Goal: Transaction & Acquisition: Purchase product/service

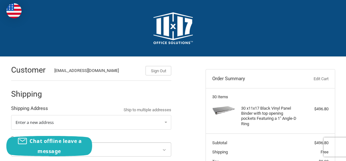
select select "US"
select select "FL"
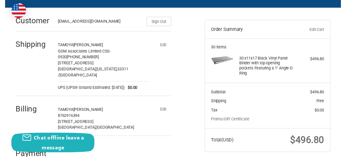
scroll to position [64, 0]
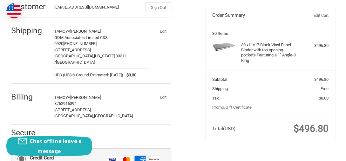
click at [163, 30] on button "Edit" at bounding box center [163, 31] width 17 height 9
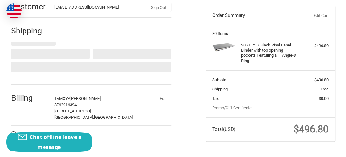
select select "FL"
select select "US"
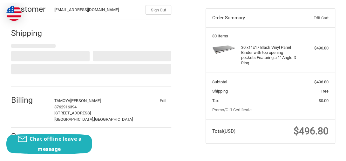
scroll to position [68, 0]
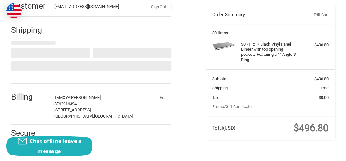
select select "FL"
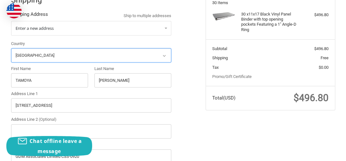
scroll to position [132, 0]
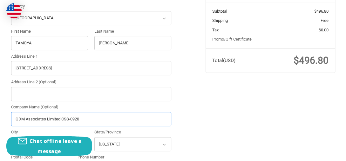
drag, startPoint x: 83, startPoint y: 119, endPoint x: 62, endPoint y: 118, distance: 20.7
click at [62, 118] on input "GDM Associates Limited CSS-0920" at bounding box center [91, 119] width 160 height 14
type input "GDM Associates Limited"
radio input "true"
type input "GDM Associates Limited"
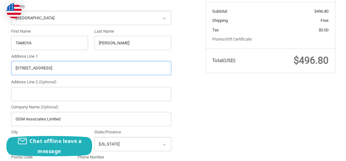
drag, startPoint x: 75, startPoint y: 69, endPoint x: -1, endPoint y: 63, distance: 76.8
paste input "[STREET_ADDRESS]"
drag, startPoint x: 64, startPoint y: 67, endPoint x: 143, endPoint y: 68, distance: 78.2
click at [143, 68] on input "[STREET_ADDRESS]" at bounding box center [91, 68] width 160 height 14
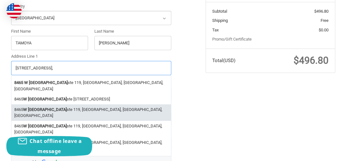
type input "[STREET_ADDRESS],"
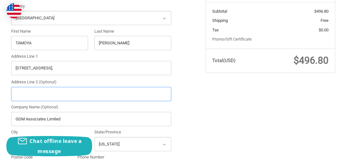
click at [76, 93] on input "Address Line 2 (Optional)" at bounding box center [91, 94] width 160 height 14
paste input "ShipMe [STREET_ADDRESS]"
drag, startPoint x: 96, startPoint y: 93, endPoint x: 54, endPoint y: 94, distance: 42.6
click at [54, 94] on input "ShipMe [STREET_ADDRESS]" at bounding box center [91, 94] width 160 height 14
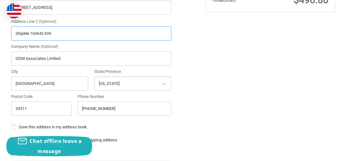
scroll to position [195, 0]
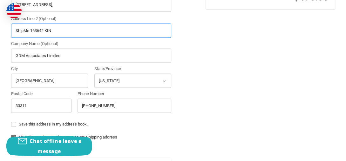
type input "ShipMe 163642 KIN"
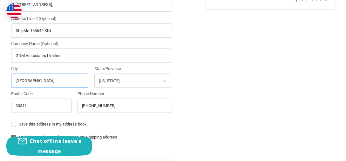
drag, startPoint x: 56, startPoint y: 78, endPoint x: -1, endPoint y: 78, distance: 56.9
click at [0, 78] on html "Checkout Customer [EMAIL_ADDRESS][DOMAIN_NAME] Sign Out Shipping Shipping Addre…" at bounding box center [173, 108] width 346 height 607
paste input "Hialeah, FL 33018"
drag, startPoint x: 60, startPoint y: 78, endPoint x: 31, endPoint y: 78, distance: 29.2
click at [31, 78] on input "Hialeah, FL 33018" at bounding box center [49, 81] width 77 height 14
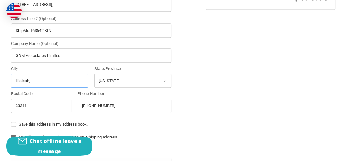
type input "Hialeah,"
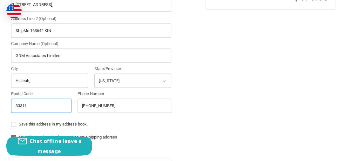
drag, startPoint x: 35, startPoint y: 104, endPoint x: -1, endPoint y: 110, distance: 36.5
click at [0, 110] on html "Checkout Customer [EMAIL_ADDRESS][DOMAIN_NAME] Sign Out Shipping Shipping Addre…" at bounding box center [173, 108] width 346 height 607
paste input "FL 33018"
drag, startPoint x: 22, startPoint y: 105, endPoint x: 5, endPoint y: 105, distance: 16.2
click at [5, 105] on div "Customer [EMAIL_ADDRESS][DOMAIN_NAME] Sign Out Shipping Shipping Address Ship t…" at bounding box center [173, 133] width 346 height 544
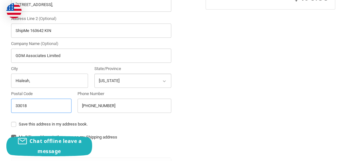
type input "33018"
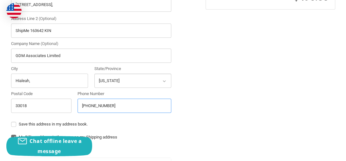
click at [112, 105] on input "[PHONE_NUMBER]" at bounding box center [125, 106] width 94 height 14
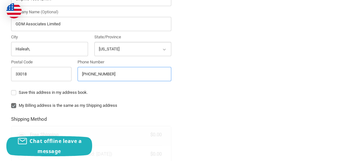
type input "[PHONE_NUMBER]"
click at [14, 92] on label "Save this address in my address book." at bounding box center [91, 92] width 160 height 5
click at [11, 90] on input "Save this address in my address book." at bounding box center [11, 90] width 0 height 0
checkbox input "true"
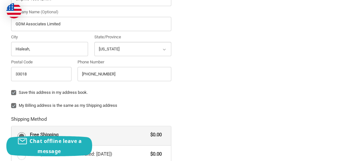
click at [12, 105] on label "My Billing address is the same as my Shipping address" at bounding box center [91, 105] width 160 height 5
click at [11, 103] on input "My Billing address is the same as my Shipping address" at bounding box center [11, 103] width 0 height 0
checkbox input "false"
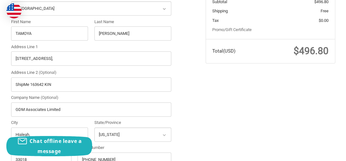
scroll to position [132, 0]
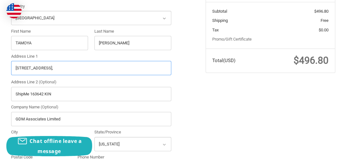
click at [68, 68] on input "[STREET_ADDRESS]," at bounding box center [91, 68] width 160 height 14
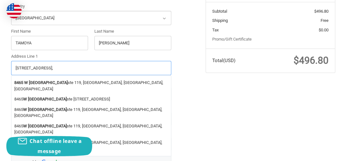
type input "[STREET_ADDRESS],"
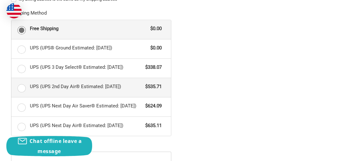
scroll to position [322, 0]
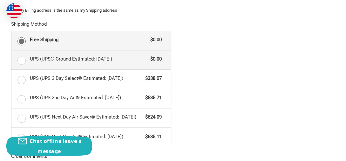
click at [22, 59] on label "UPS (UPS® Ground Estimated: [DATE]) $0.00" at bounding box center [91, 60] width 160 height 19
click at [12, 51] on input "UPS (UPS® Ground Estimated: [DATE]) $0.00" at bounding box center [11, 51] width 0 height 0
radio input "true"
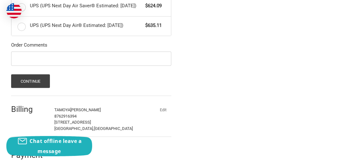
scroll to position [448, 0]
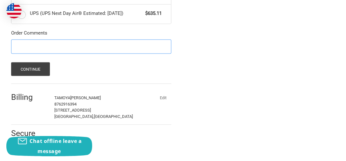
click at [51, 44] on input "Order Comments" at bounding box center [91, 46] width 160 height 14
type input "P"
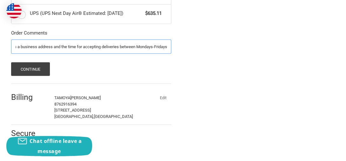
scroll to position [0, 52]
drag, startPoint x: 134, startPoint y: 47, endPoint x: 65, endPoint y: 46, distance: 68.9
click at [65, 46] on input "Delivery instructions:This is a business address and the time for accepting del…" at bounding box center [91, 46] width 160 height 14
drag, startPoint x: 134, startPoint y: 47, endPoint x: 119, endPoint y: 46, distance: 14.6
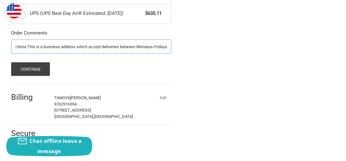
click at [119, 46] on input "Delivery instructions:This is a business address which accept deliveries betwee…" at bounding box center [91, 46] width 160 height 14
click at [161, 47] on input "Delivery instructions:This is a business address which accept deliveries on Mon…" at bounding box center [91, 46] width 160 height 14
click at [97, 48] on input "Delivery instructions:This is a business address which accept deliveries on Mon…" at bounding box center [91, 46] width 160 height 14
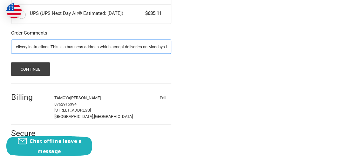
scroll to position [0, 0]
click at [125, 48] on input "Delivery Instructions:This is a business address which accept deliveries on Mon…" at bounding box center [91, 46] width 160 height 14
click at [118, 46] on input "Delivery Instructions:This is a business address which accept deliveries on Mon…" at bounding box center [91, 46] width 160 height 14
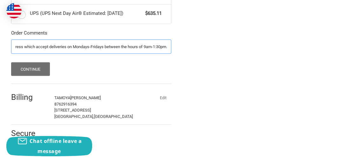
type input "Delivery Instructions:This is a business address which accept deliveries on Mon…"
click at [31, 69] on button "Continue" at bounding box center [30, 69] width 39 height 14
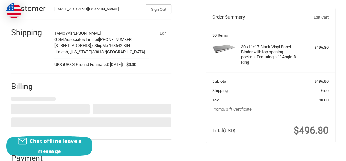
select select "JM"
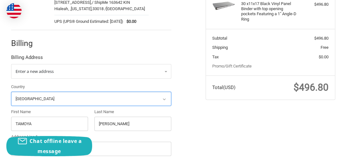
scroll to position [98, 0]
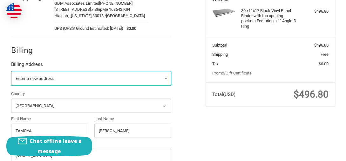
click at [86, 86] on link "Enter a new address" at bounding box center [91, 78] width 160 height 15
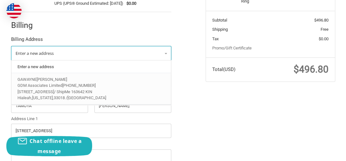
scroll to position [193, 0]
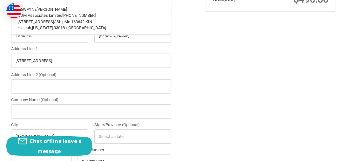
click at [207, 56] on div "Customer [EMAIL_ADDRESS][DOMAIN_NAME] Sign Out Shipping [PERSON_NAME] GDM Assoc…" at bounding box center [173, 54] width 346 height 381
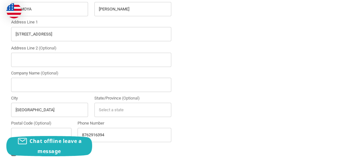
scroll to position [225, 0]
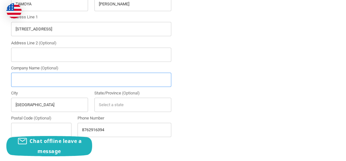
click at [70, 87] on input "Company Name (Optional)" at bounding box center [91, 80] width 160 height 14
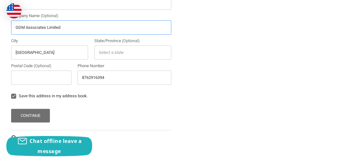
scroll to position [288, 0]
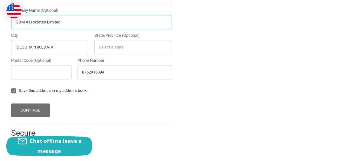
type input "GDM Associates Limited"
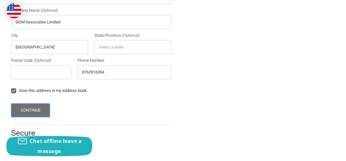
click at [36, 112] on button "Continue" at bounding box center [30, 111] width 39 height 14
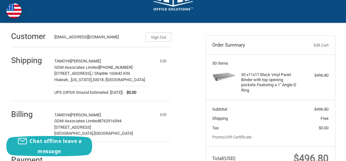
scroll to position [22, 0]
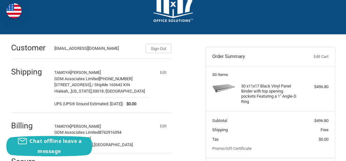
click at [323, 54] on link "Edit Cart" at bounding box center [310, 57] width 37 height 6
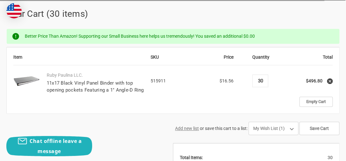
click at [262, 78] on input "30" at bounding box center [260, 81] width 11 height 6
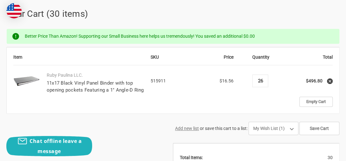
type input "26"
click at [238, 98] on div "Item SKU Price Quantity Total Ruby Paulina LLC. 11x17 Black Vinyl Panel Binder …" at bounding box center [173, 80] width 333 height 67
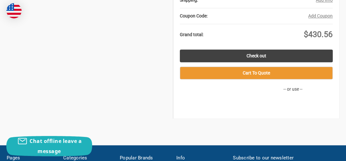
scroll to position [318, 0]
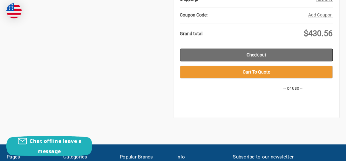
click at [244, 49] on link "Check out" at bounding box center [256, 55] width 153 height 13
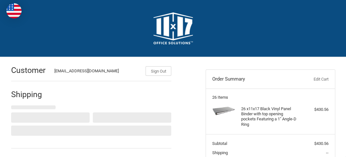
select select "FL"
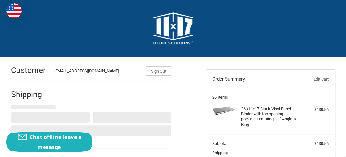
select select "US"
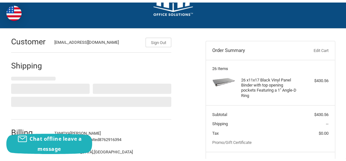
scroll to position [49, 0]
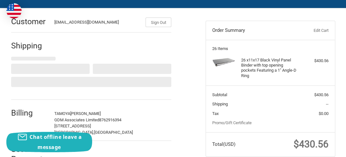
select select "FL"
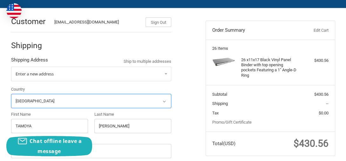
radio input "true"
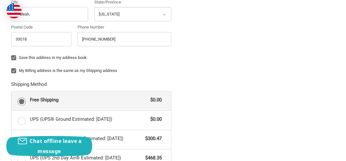
scroll to position [271, 0]
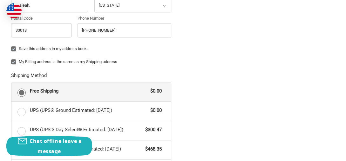
click at [12, 59] on label "My Billing address is the same as my Shipping address" at bounding box center [91, 61] width 160 height 5
click at [11, 59] on input "My Billing address is the same as my Shipping address" at bounding box center [11, 59] width 0 height 0
checkbox input "false"
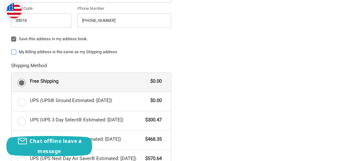
scroll to position [335, 0]
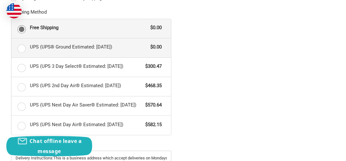
click at [18, 50] on label "UPS (UPS® Ground Estimated: [DATE]) $0.00" at bounding box center [91, 47] width 160 height 19
click at [12, 39] on input "UPS (UPS® Ground Estimated: [DATE]) $0.00" at bounding box center [11, 38] width 0 height 0
radio input "true"
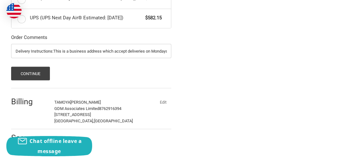
scroll to position [448, 0]
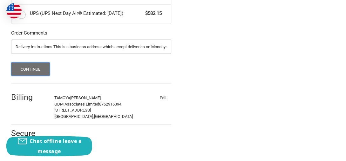
click at [29, 69] on button "Continue" at bounding box center [30, 69] width 39 height 14
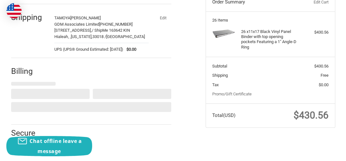
select select "JM"
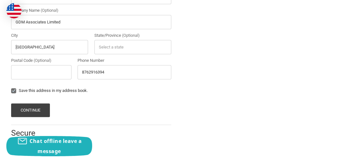
scroll to position [288, 0]
click at [36, 108] on button "Continue" at bounding box center [30, 111] width 39 height 14
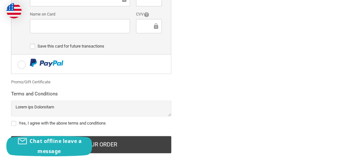
scroll to position [255, 0]
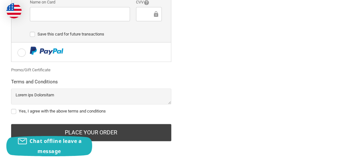
click at [12, 114] on label "Yes, I agree with the above terms and conditions" at bounding box center [91, 111] width 160 height 5
click at [11, 109] on input "Yes, I agree with the above terms and conditions" at bounding box center [11, 108] width 0 height 0
checkbox input "true"
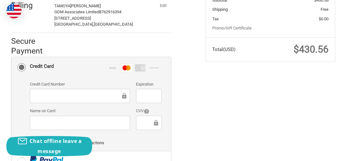
scroll to position [257, 0]
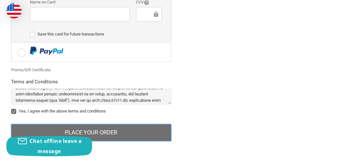
click at [111, 131] on button "Place Your Order" at bounding box center [91, 132] width 160 height 17
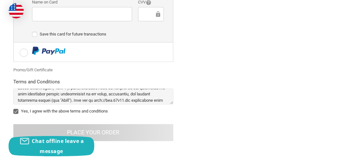
scroll to position [251, 0]
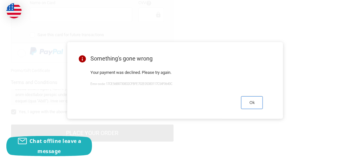
click at [257, 104] on button "Ok" at bounding box center [252, 103] width 22 height 12
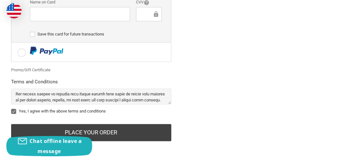
scroll to position [257, 0]
